Goal: Manage account settings

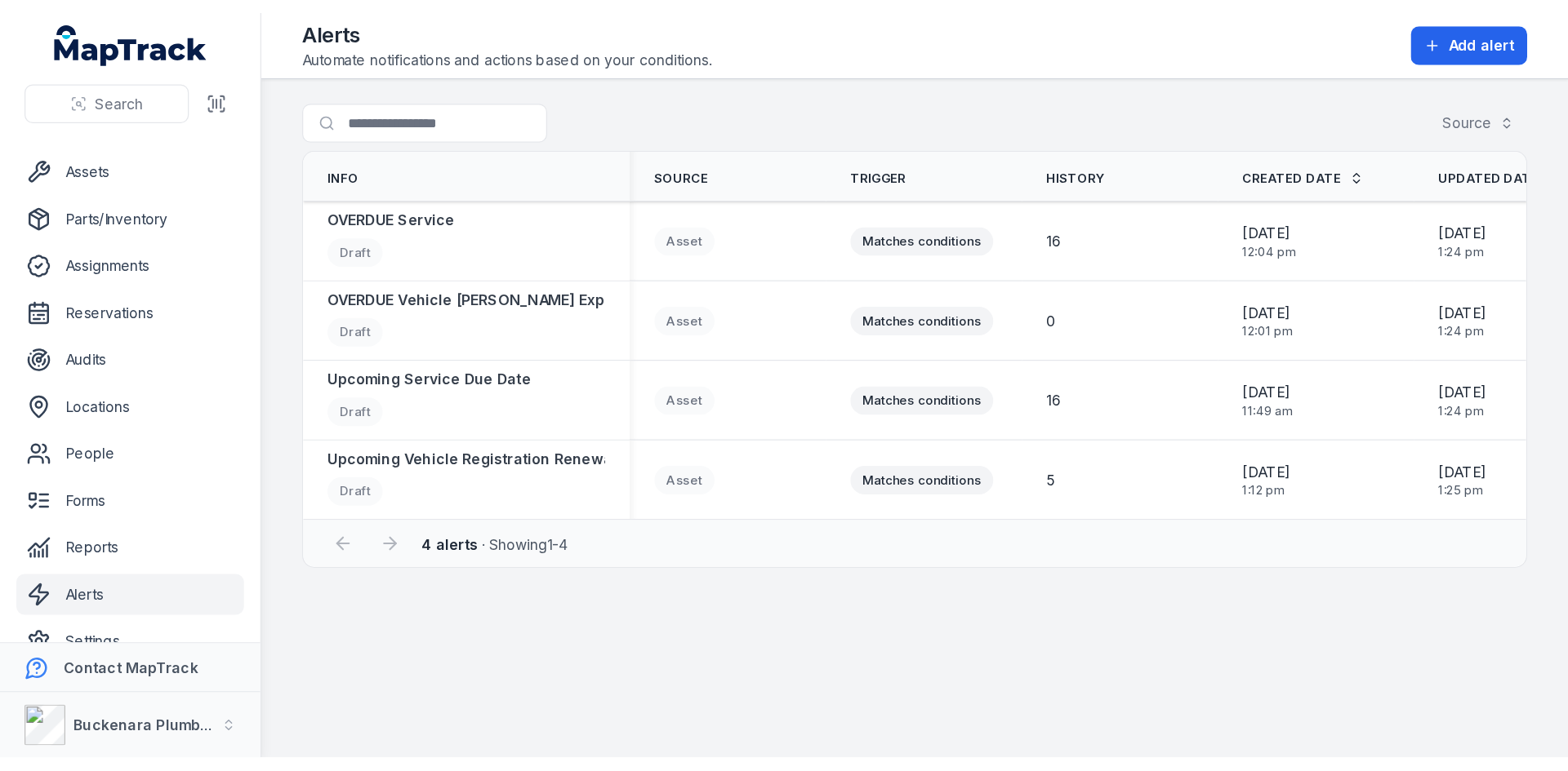
scroll to position [49, 0]
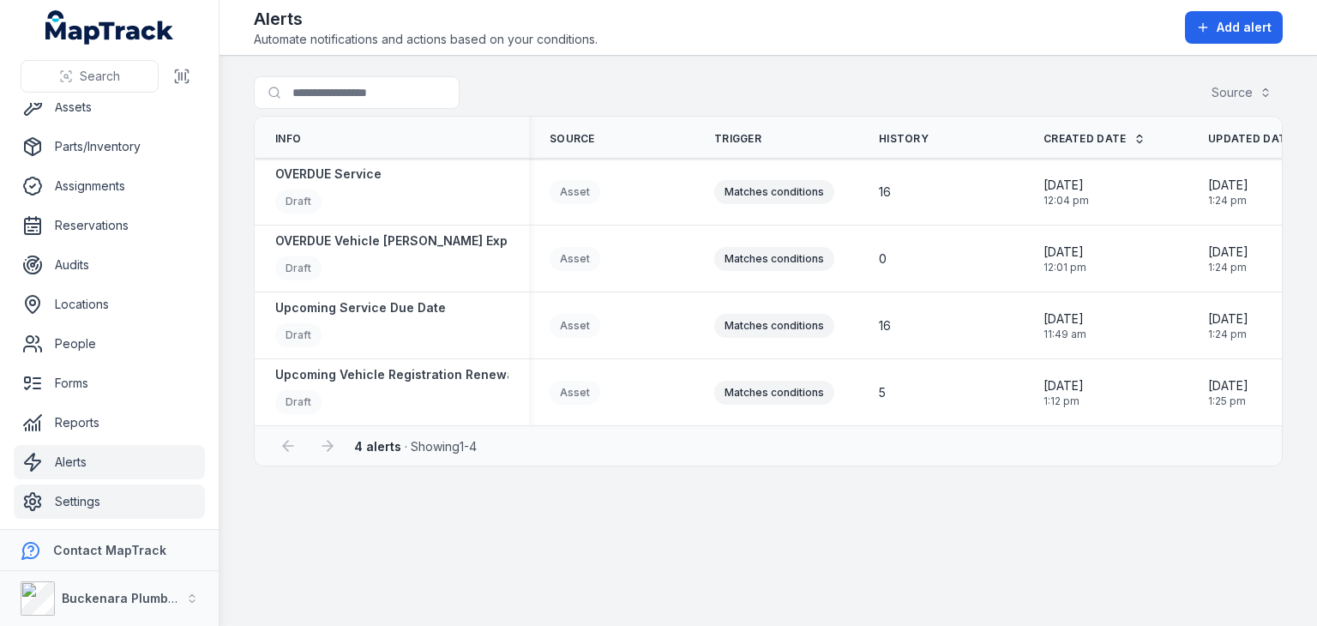
click at [67, 496] on link "Settings" at bounding box center [109, 502] width 191 height 34
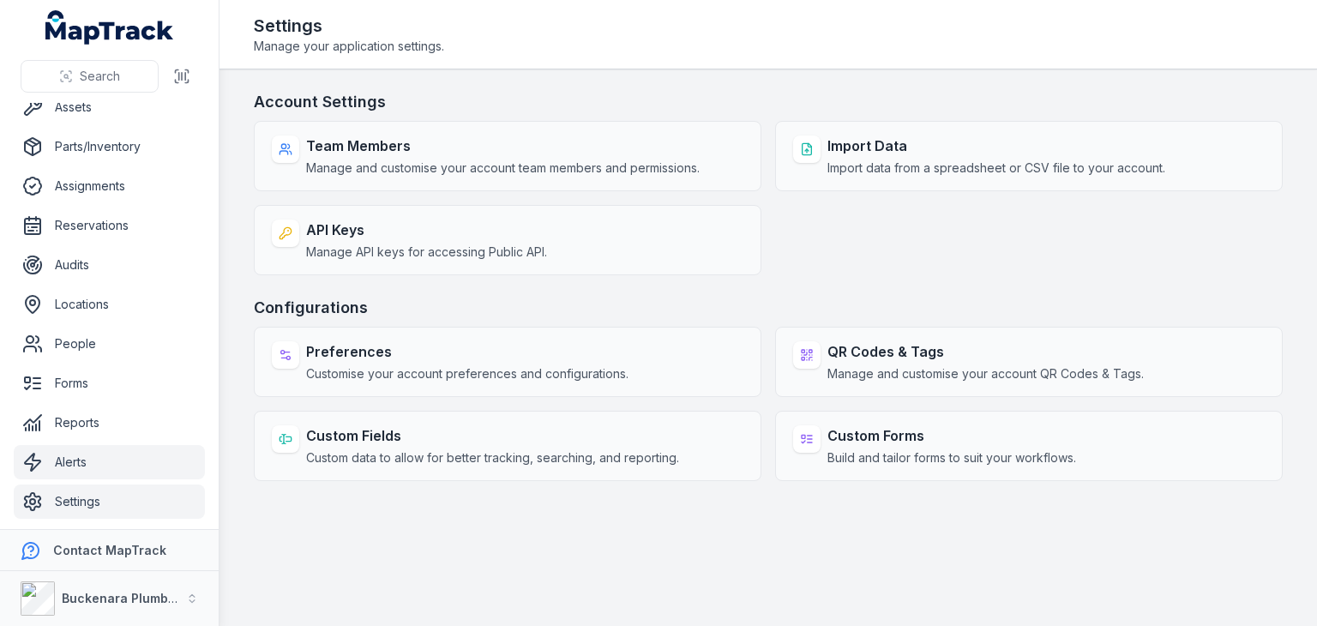
click at [74, 457] on link "Alerts" at bounding box center [109, 462] width 191 height 34
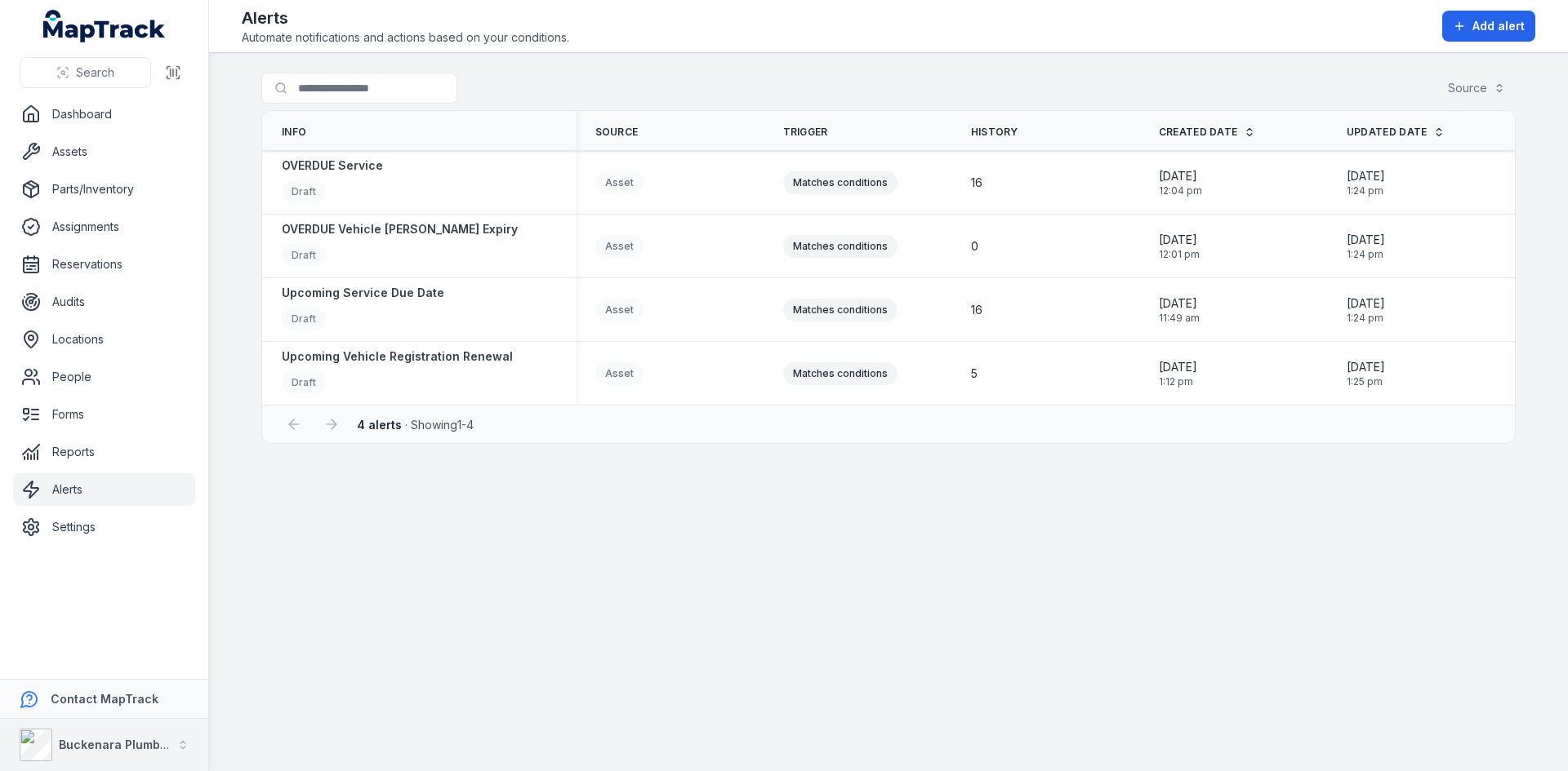
click at [122, 595] on strong "Buckenara Plumbing Gas & Electrical" at bounding box center [167, 744] width 215 height 14
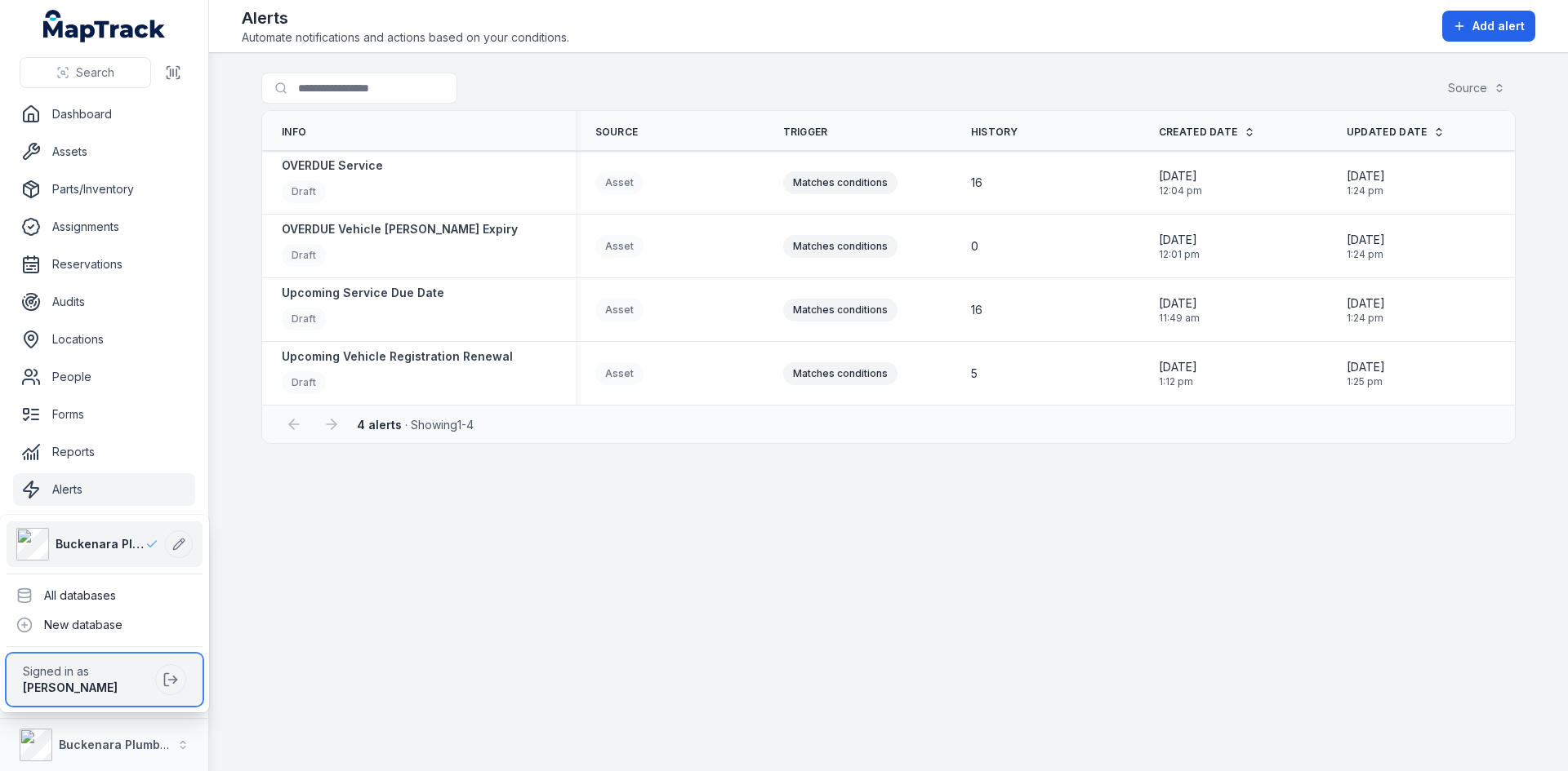
click at [89, 595] on strong "[PERSON_NAME]" at bounding box center [69, 687] width 94 height 14
